Goal: Information Seeking & Learning: Learn about a topic

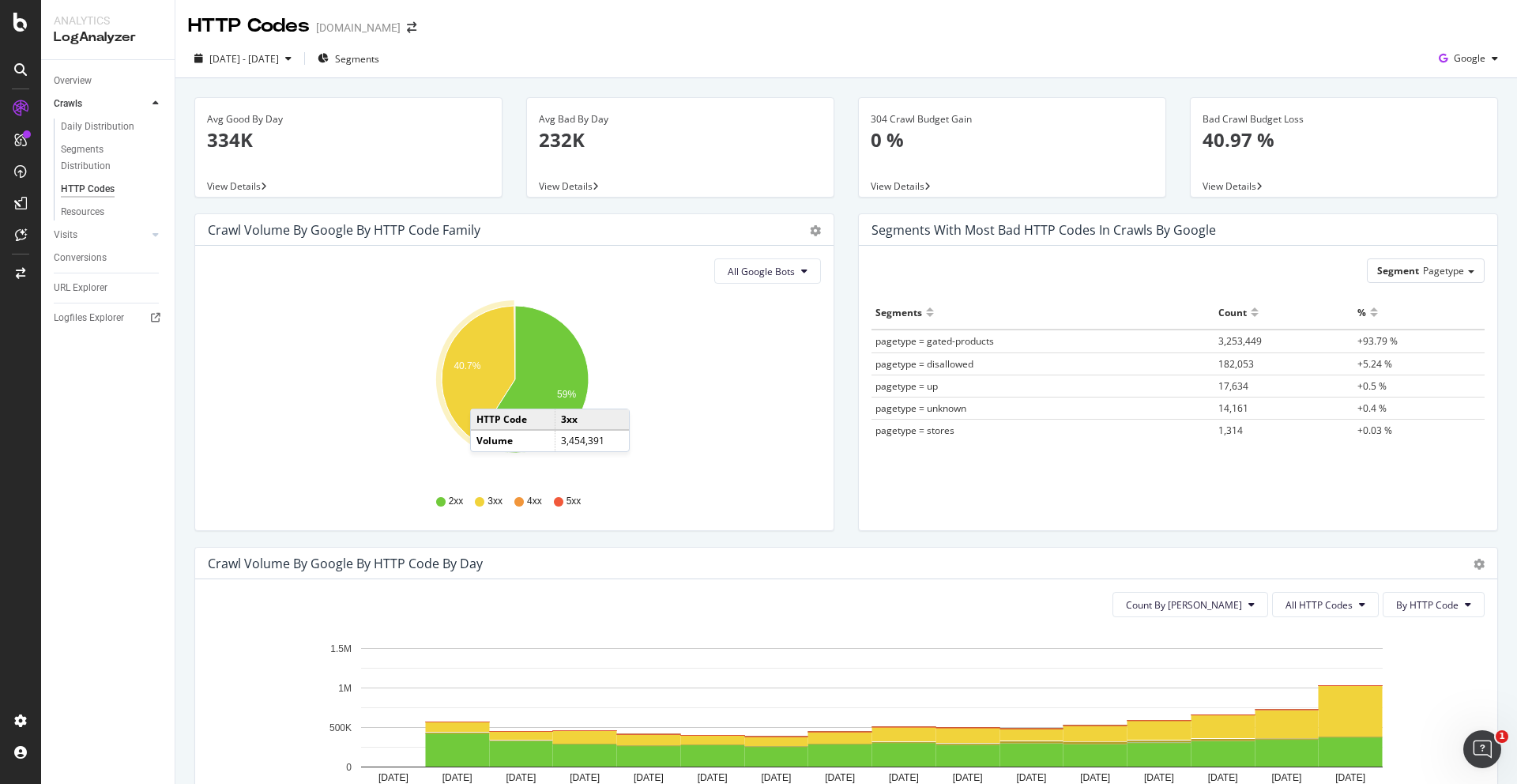
click at [486, 392] on icon "A chart." at bounding box center [478, 373] width 73 height 135
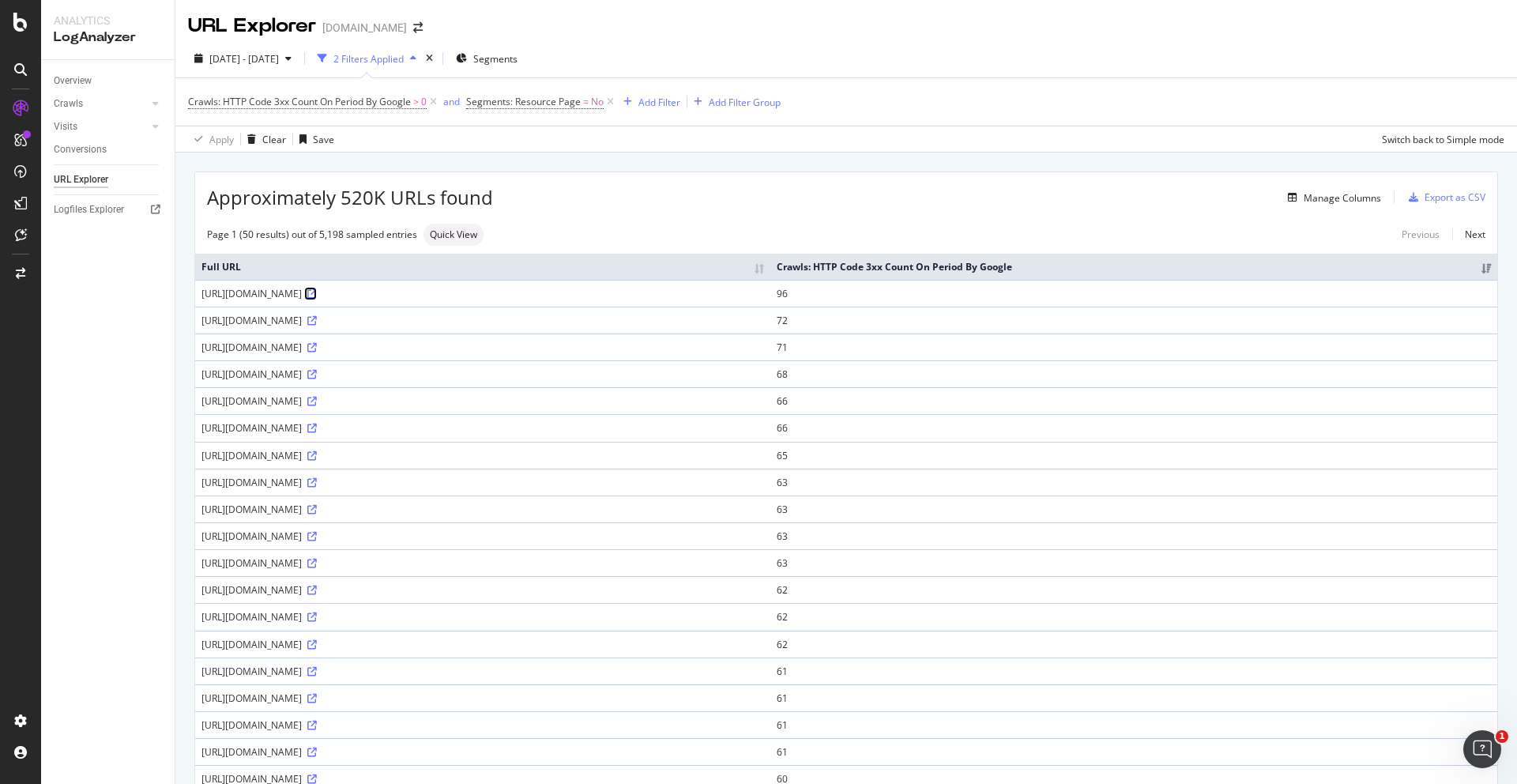
click at [316, 292] on icon at bounding box center [312, 294] width 10 height 10
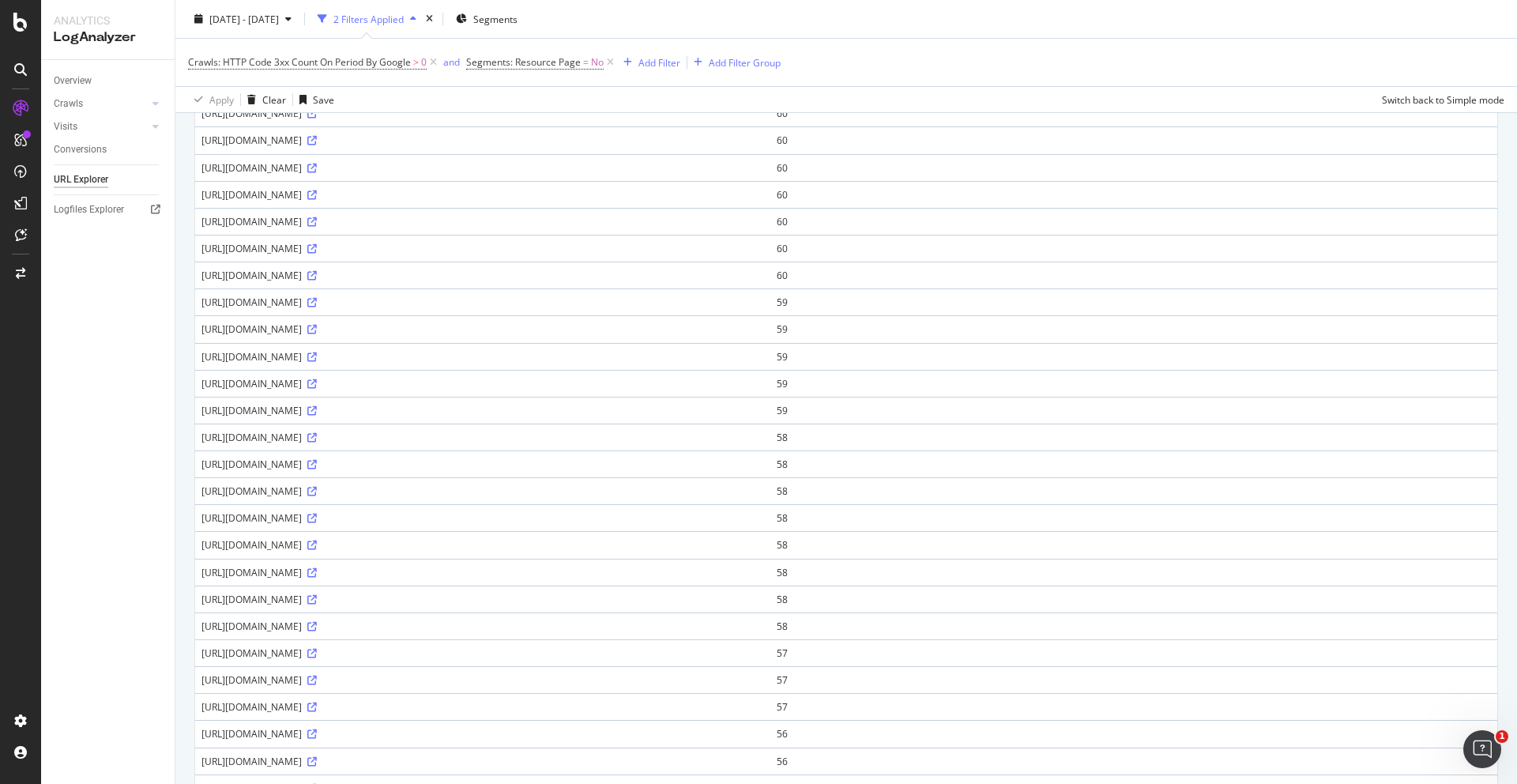
scroll to position [919, 0]
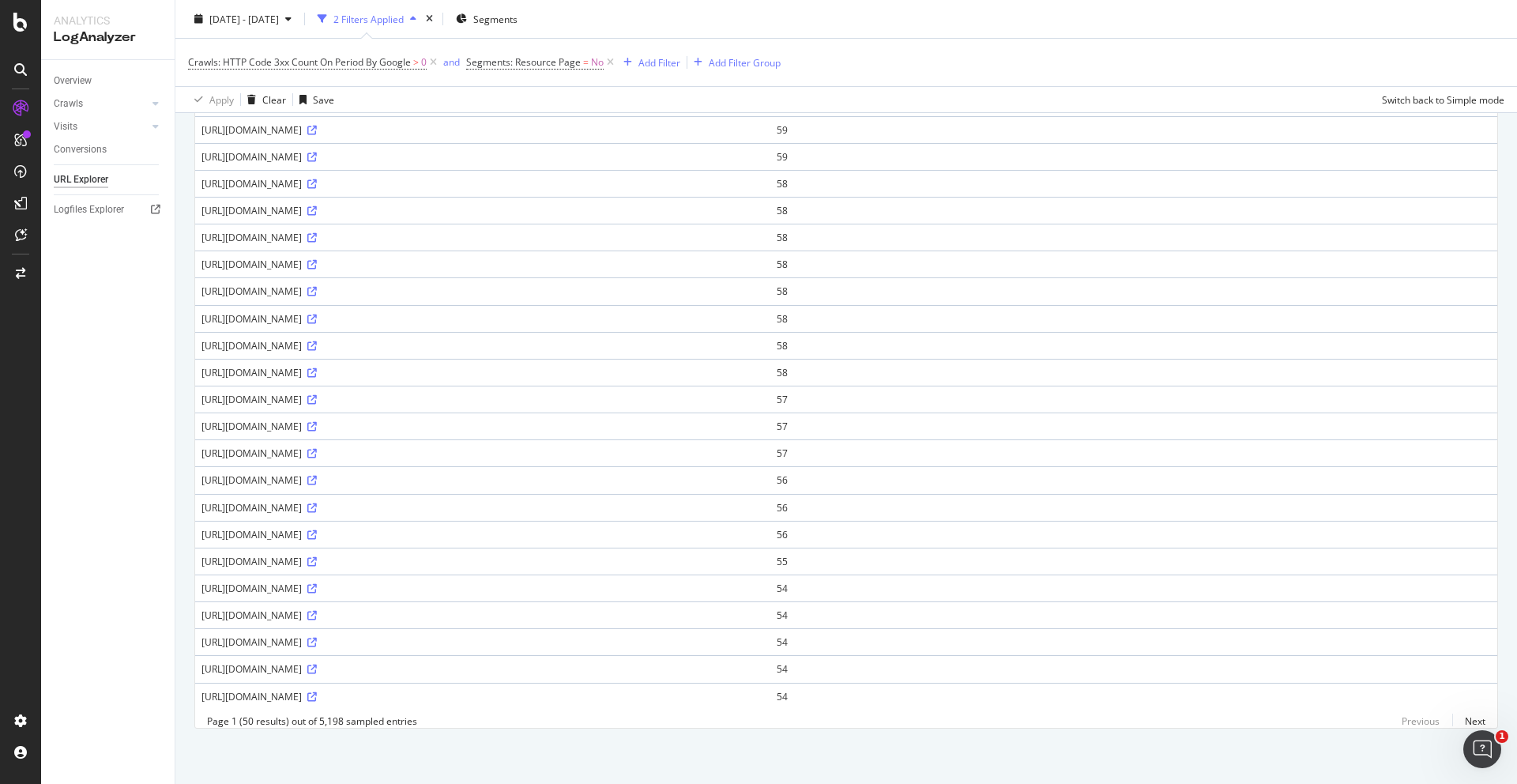
drag, startPoint x: 422, startPoint y: 344, endPoint x: 199, endPoint y: 345, distance: 223.0
click at [199, 345] on td "[URL][DOMAIN_NAME]" at bounding box center [483, 345] width 575 height 27
copy div "[URL][DOMAIN_NAME]"
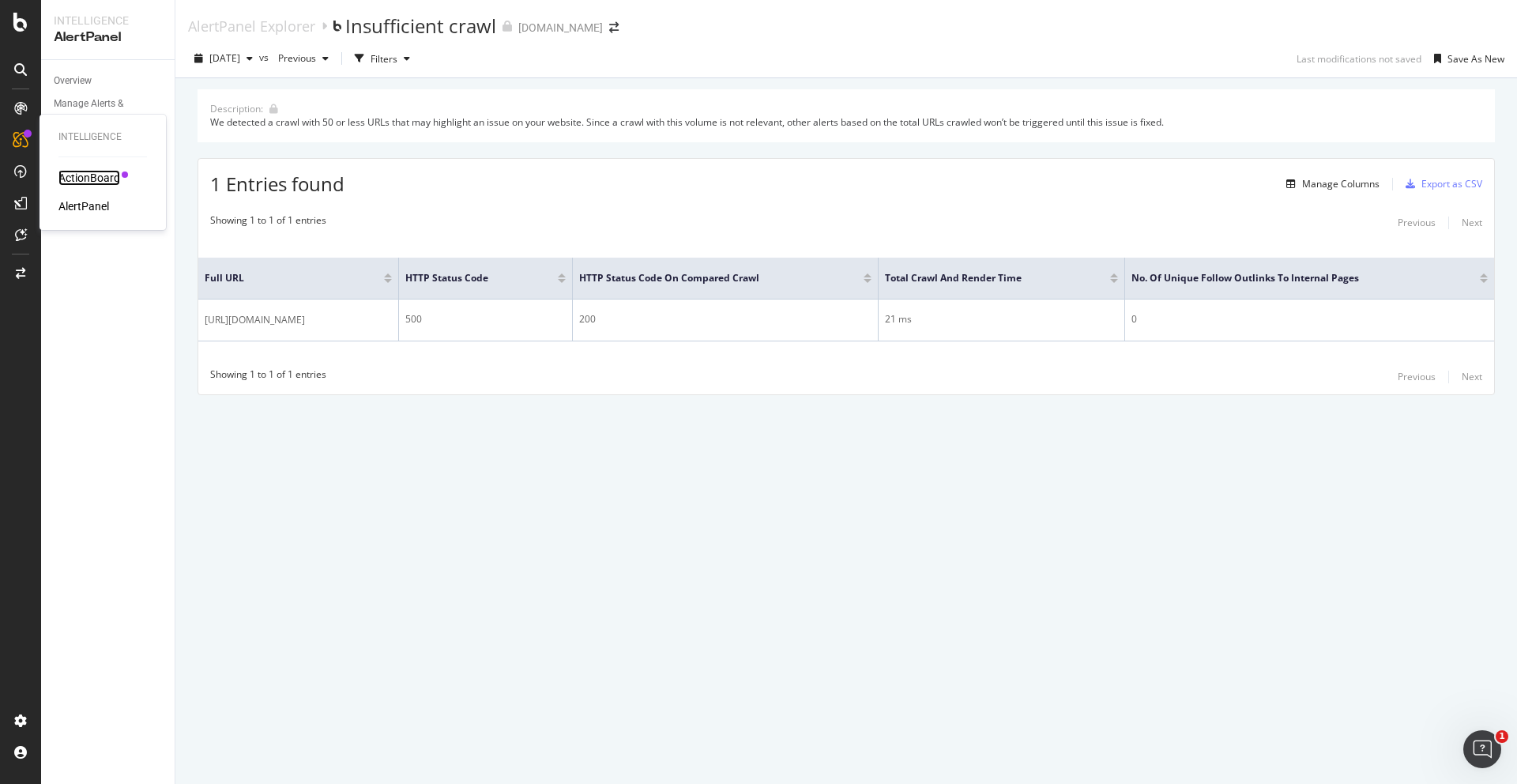
click at [71, 177] on div "ActionBoard" at bounding box center [89, 178] width 62 height 15
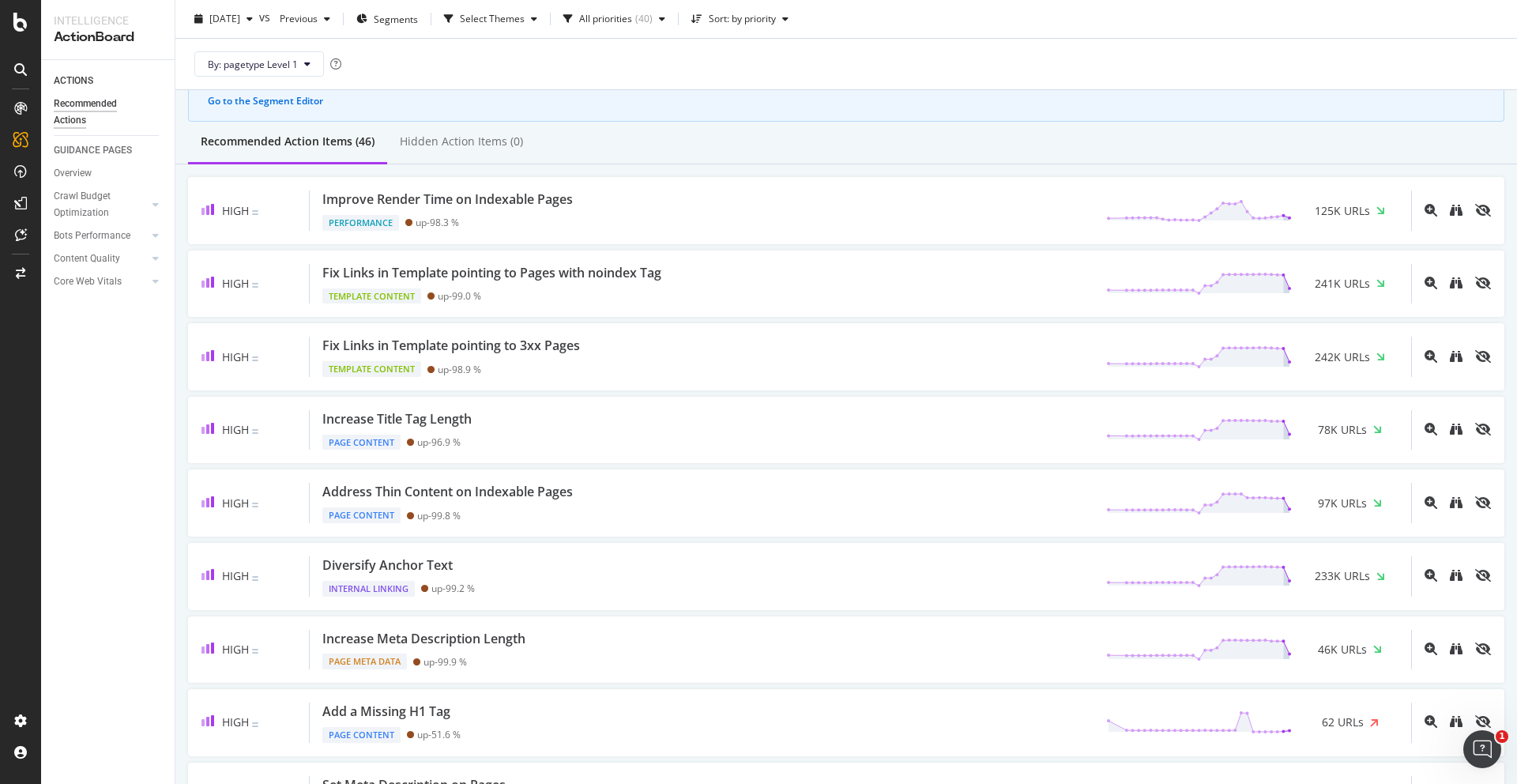
scroll to position [108, 0]
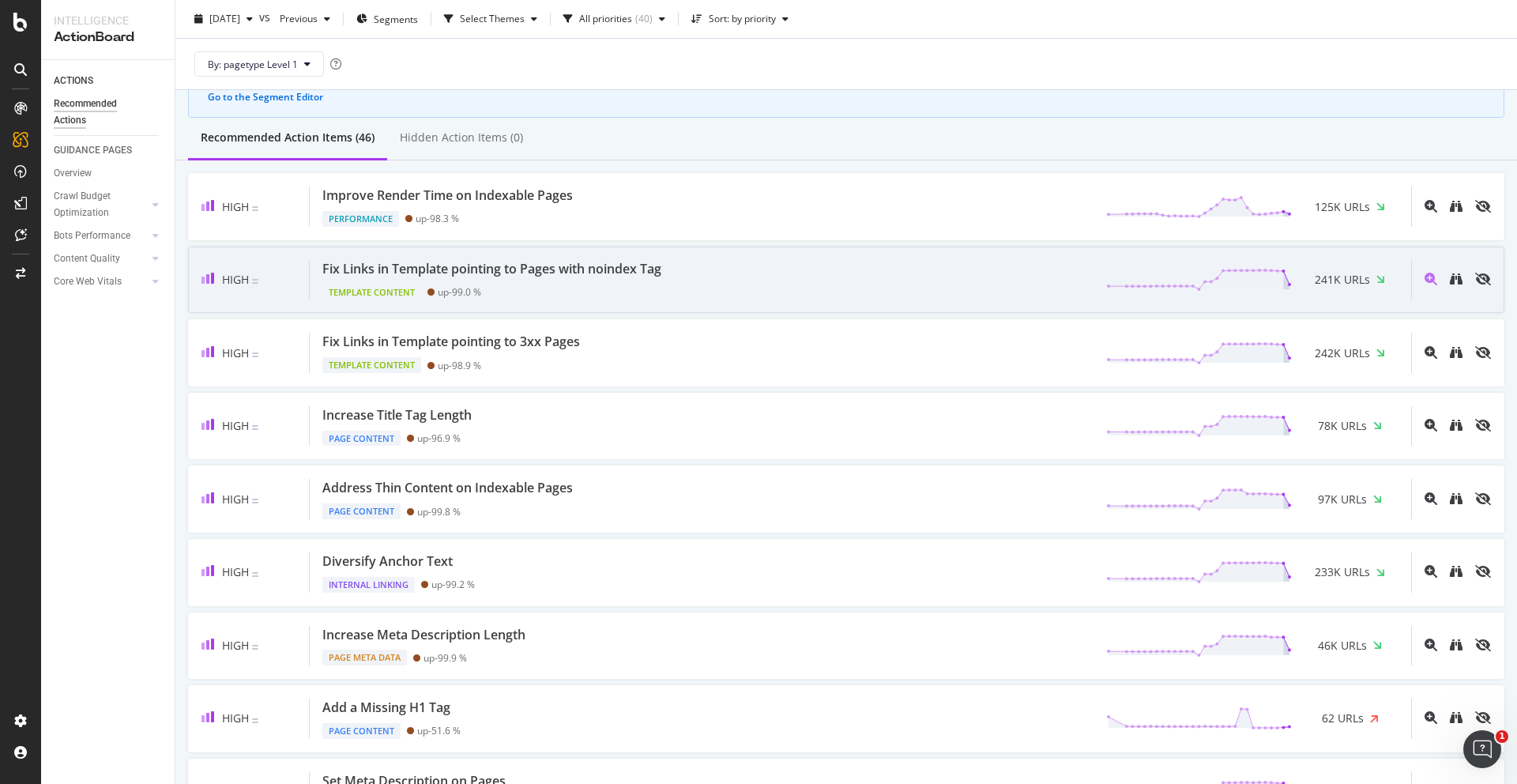
click at [668, 288] on div "Template Content up - 99.0 %" at bounding box center [494, 289] width 345 height 22
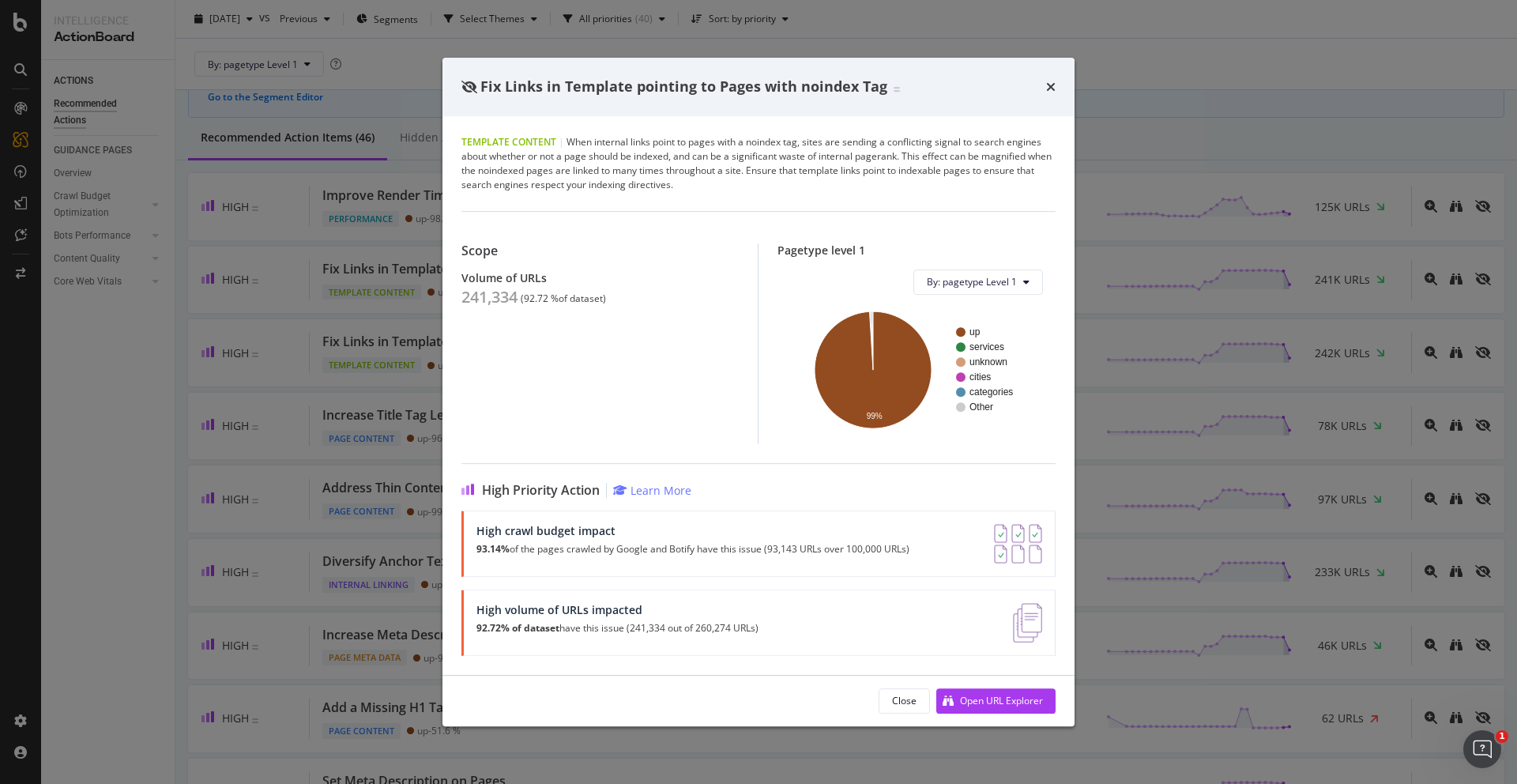
click at [1182, 168] on div "Fix Links in Template pointing to Pages with noindex Tag Template Content | Whe…" at bounding box center [758, 392] width 1517 height 784
